Goal: Information Seeking & Learning: Learn about a topic

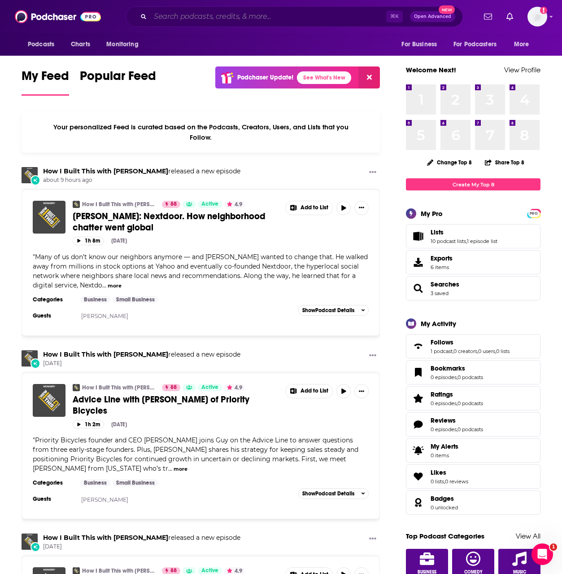
click at [246, 10] on input "Search podcasts, credits, & more..." at bounding box center [268, 16] width 236 height 14
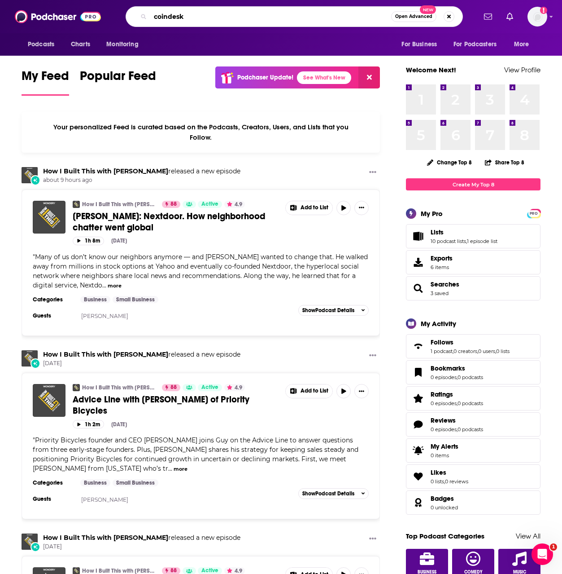
type input "coindesk"
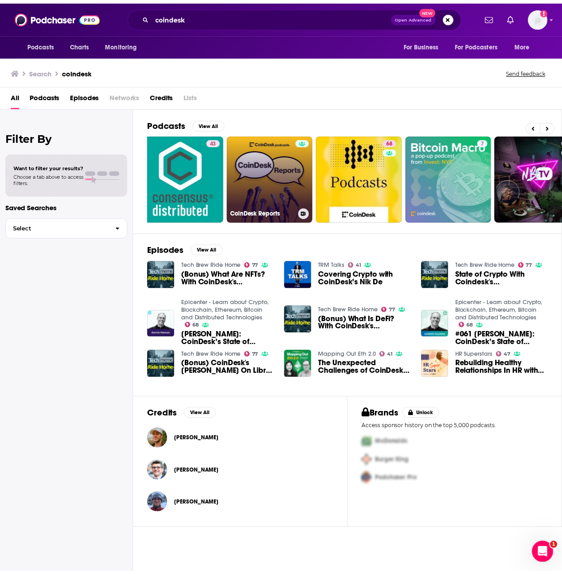
scroll to position [0, 15]
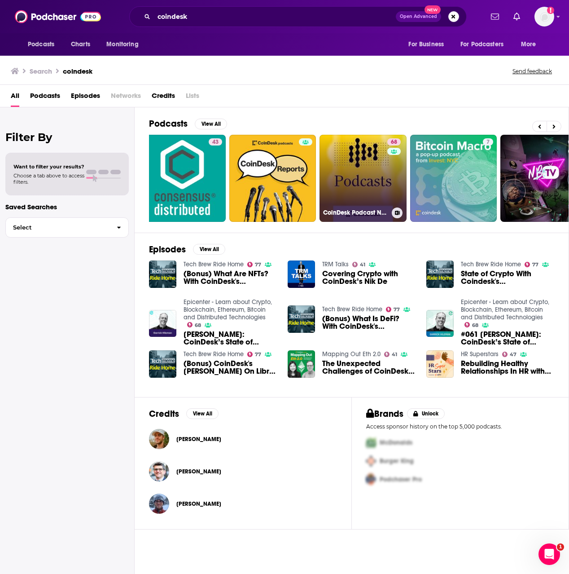
click at [350, 210] on h3 "CoinDesk Podcast Network" at bounding box center [355, 213] width 65 height 8
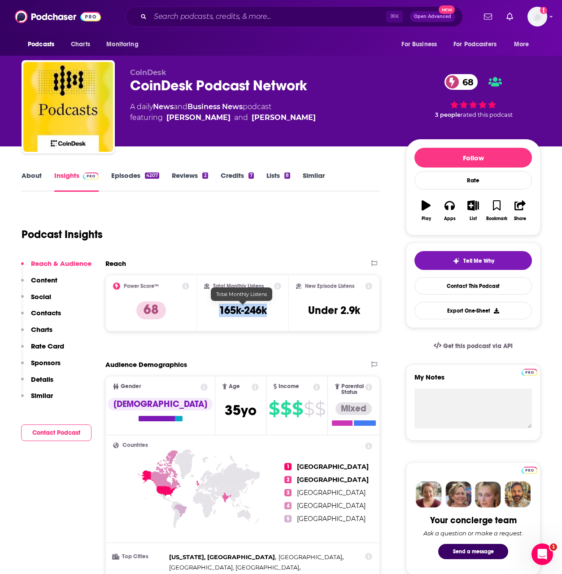
drag, startPoint x: 273, startPoint y: 311, endPoint x: 217, endPoint y: 310, distance: 56.1
click at [217, 310] on div "Total Monthly Listens 165k-246k" at bounding box center [242, 302] width 77 height 41
click at [329, 220] on div "Podcast Insights" at bounding box center [197, 229] width 351 height 46
